Goal: Check status: Check status

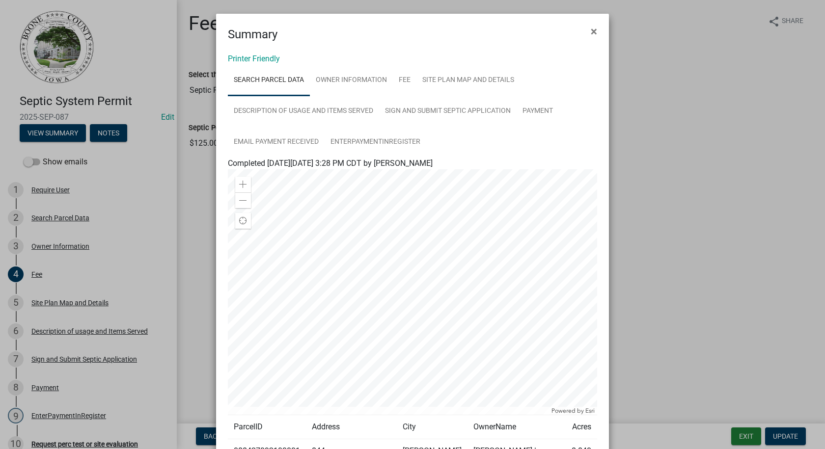
scroll to position [98, 0]
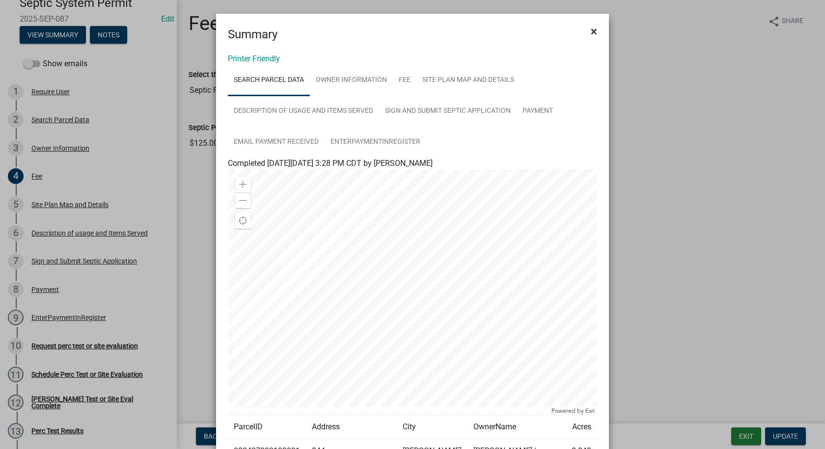
click at [591, 32] on span "×" at bounding box center [594, 32] width 6 height 14
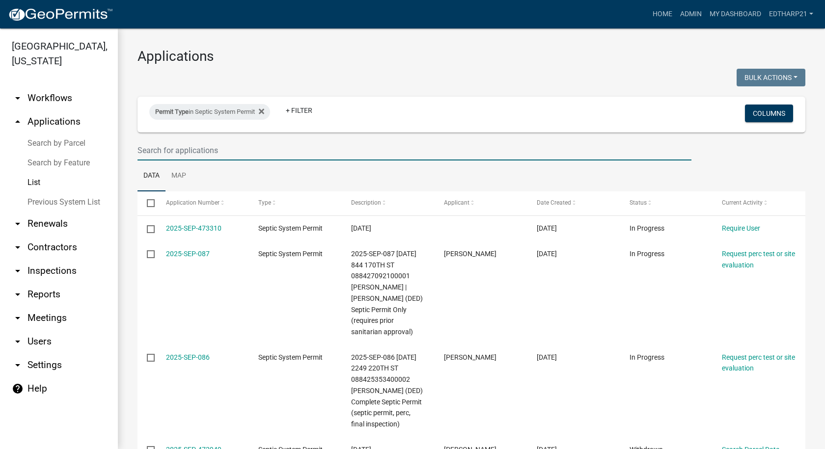
click at [145, 148] on input "text" at bounding box center [414, 150] width 554 height 20
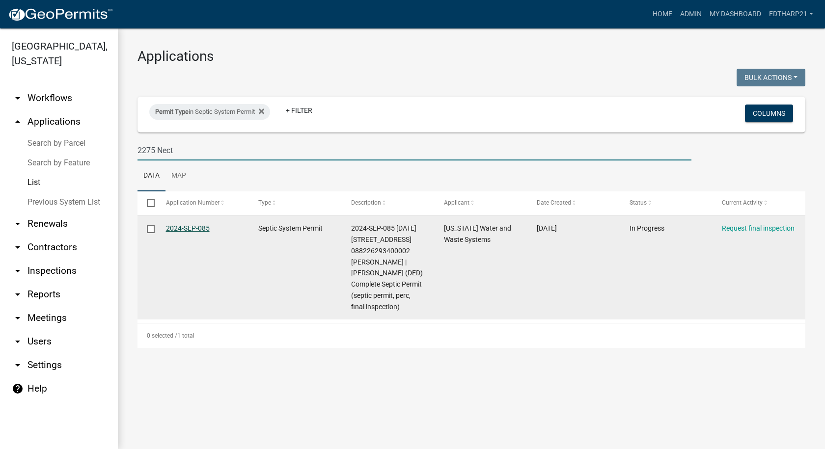
type input "2275 Nect"
click at [202, 229] on link "2024-SEP-085" at bounding box center [188, 228] width 44 height 8
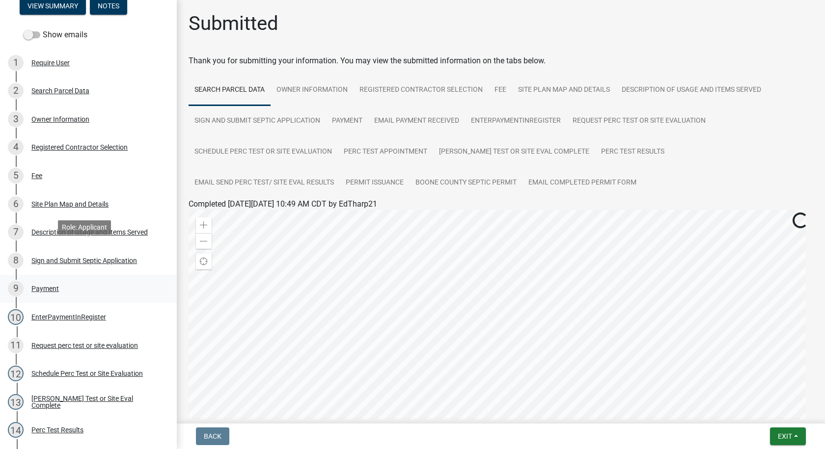
scroll to position [295, 0]
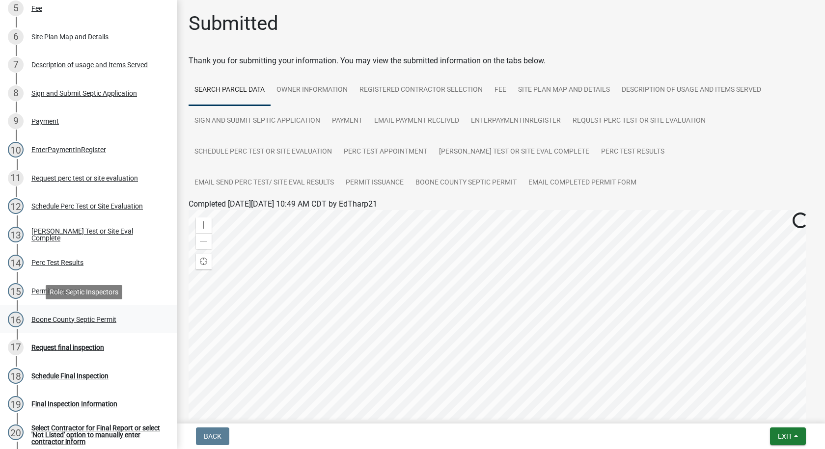
click at [110, 320] on div "Boone County Septic Permit" at bounding box center [73, 319] width 85 height 7
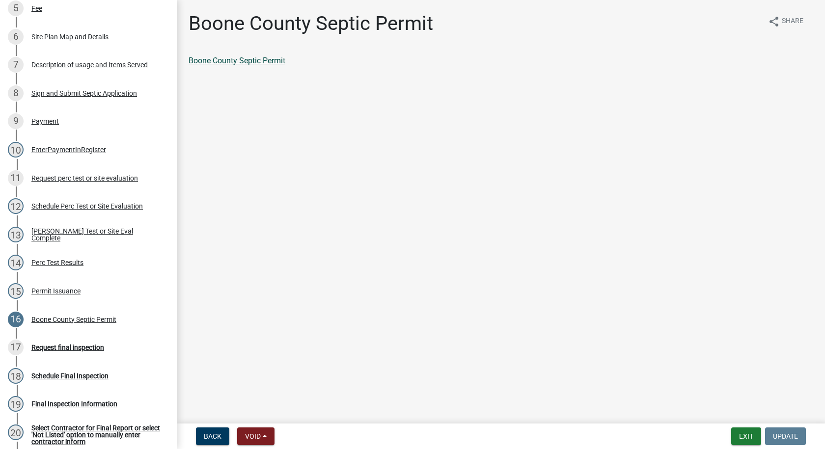
click at [260, 60] on link "Boone County Septic Permit" at bounding box center [237, 60] width 97 height 9
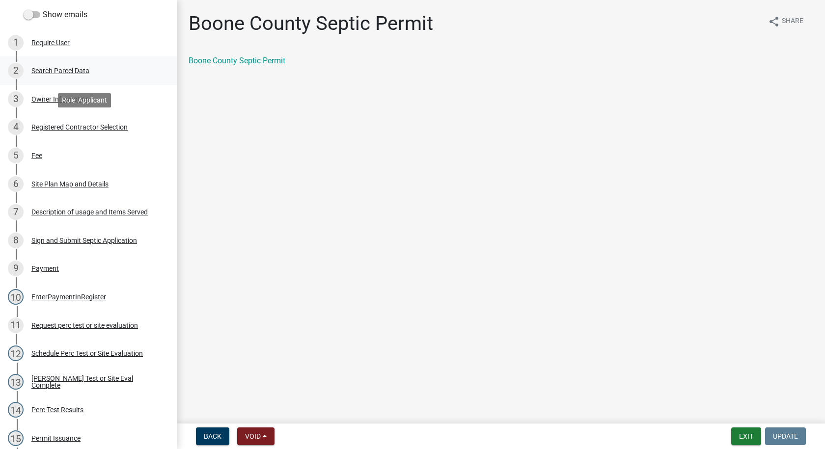
scroll to position [0, 0]
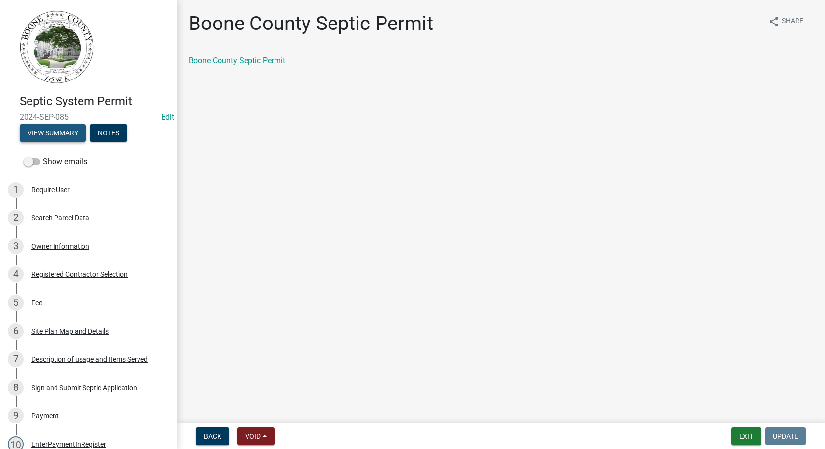
click at [74, 135] on button "View Summary" at bounding box center [53, 133] width 66 height 18
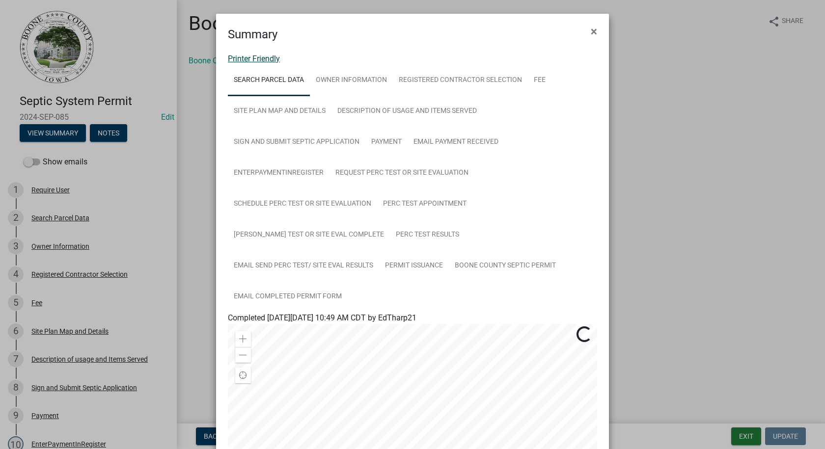
click at [264, 56] on link "Printer Friendly" at bounding box center [254, 58] width 52 height 9
click at [591, 31] on span "×" at bounding box center [594, 32] width 6 height 14
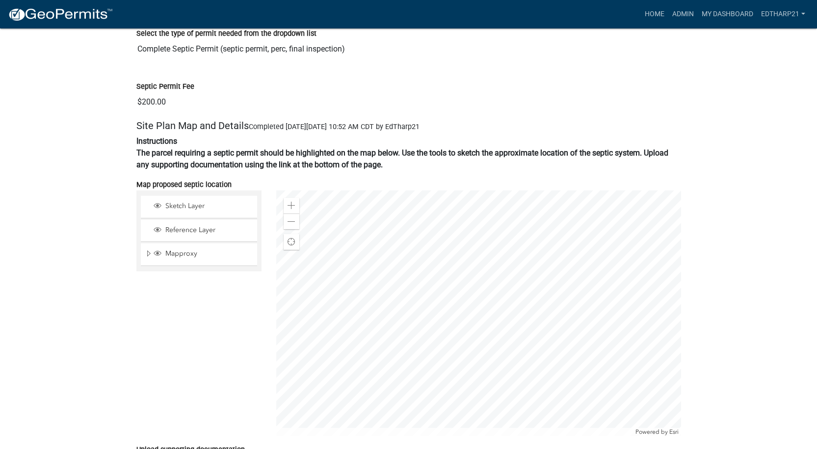
scroll to position [933, 0]
